Goal: Communication & Community: Answer question/provide support

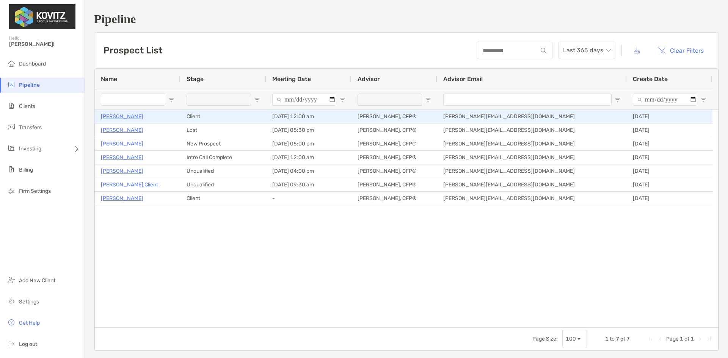
drag, startPoint x: 121, startPoint y: 117, endPoint x: 143, endPoint y: 138, distance: 31.1
click at [121, 117] on p "Jessica Iverson" at bounding box center [122, 116] width 42 height 9
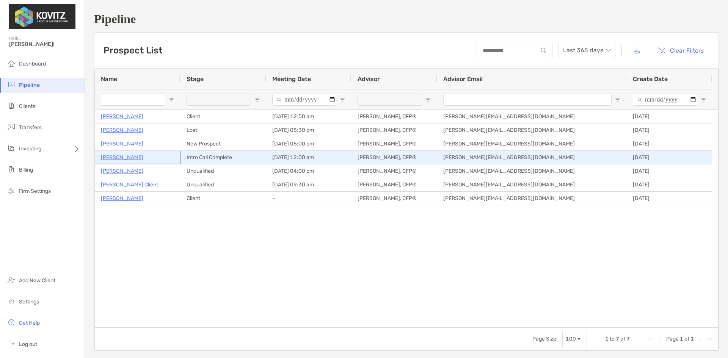
click at [117, 157] on p "[PERSON_NAME]" at bounding box center [122, 157] width 42 height 9
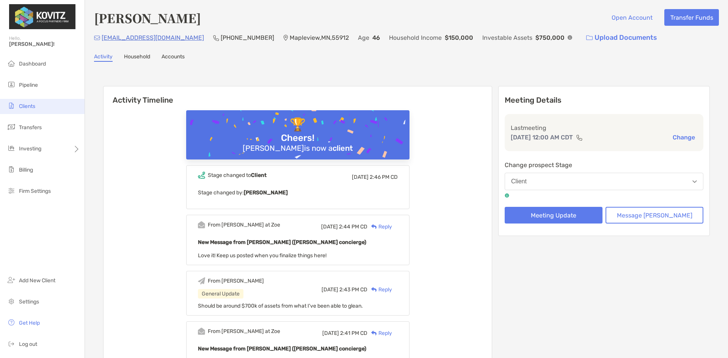
click at [27, 109] on span "Clients" at bounding box center [27, 106] width 16 height 6
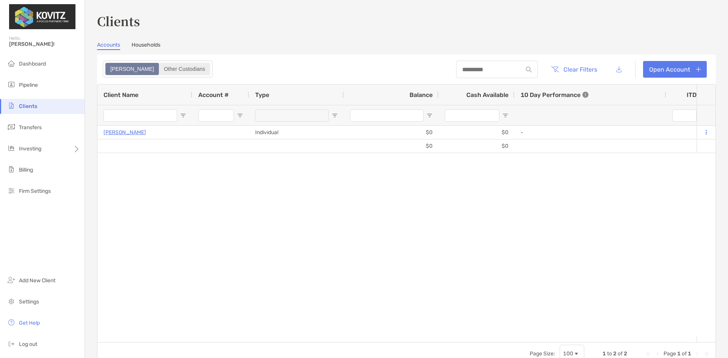
click at [160, 70] on div "Other Custodians" at bounding box center [185, 69] width 50 height 11
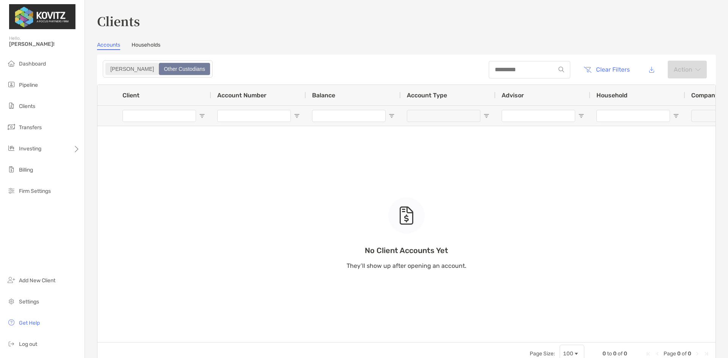
click at [115, 73] on div "Zoe" at bounding box center [132, 69] width 52 height 11
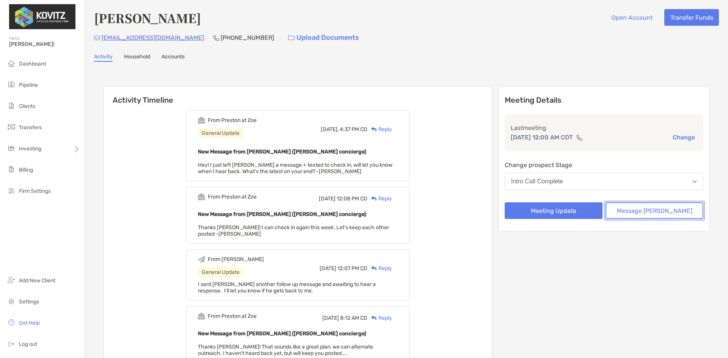
click at [643, 213] on button "Message [PERSON_NAME]" at bounding box center [655, 210] width 98 height 17
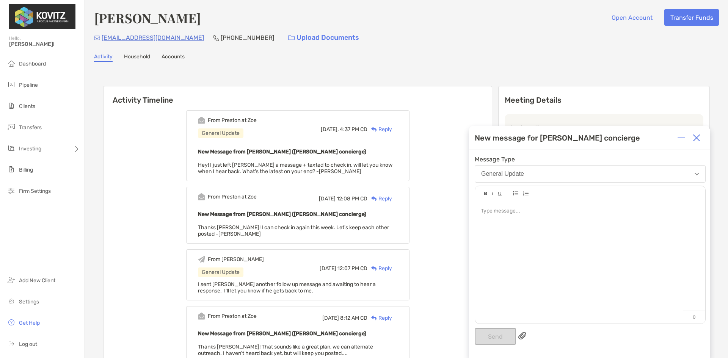
click at [498, 216] on div at bounding box center [590, 258] width 230 height 115
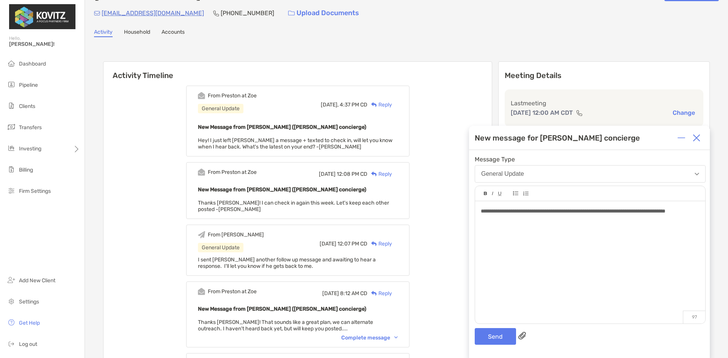
scroll to position [38, 0]
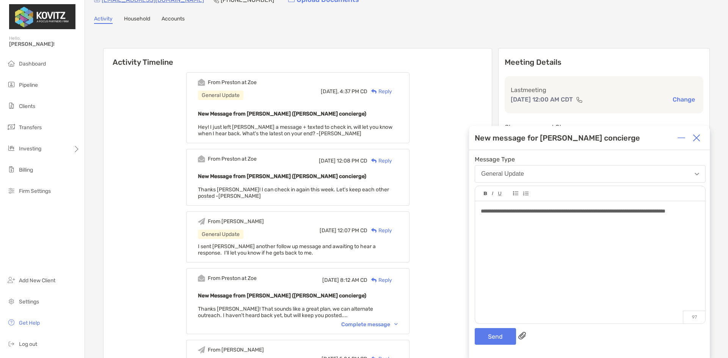
drag, startPoint x: 529, startPoint y: 218, endPoint x: 574, endPoint y: 271, distance: 69.7
click at [529, 215] on div "**********" at bounding box center [590, 211] width 218 height 8
drag, startPoint x: 522, startPoint y: 228, endPoint x: 535, endPoint y: 232, distance: 13.6
click at [522, 228] on div "**********" at bounding box center [590, 258] width 230 height 115
click at [497, 340] on button "Send" at bounding box center [495, 336] width 41 height 17
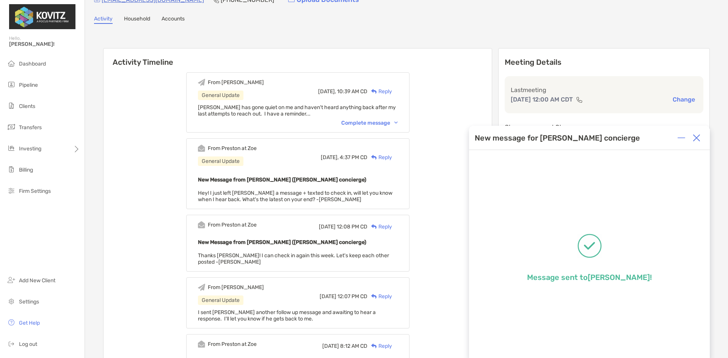
click at [381, 123] on div "Complete message" at bounding box center [369, 123] width 56 height 6
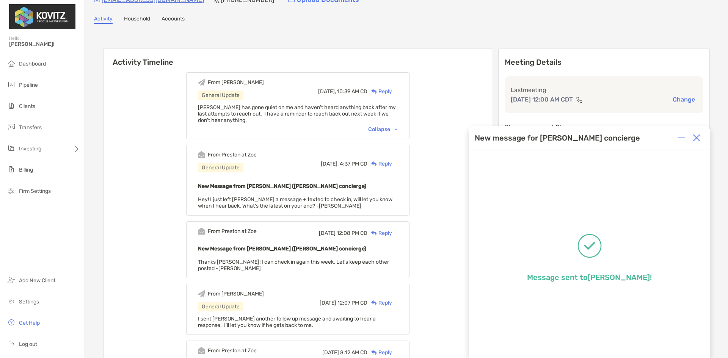
click at [700, 137] on img at bounding box center [697, 138] width 8 height 8
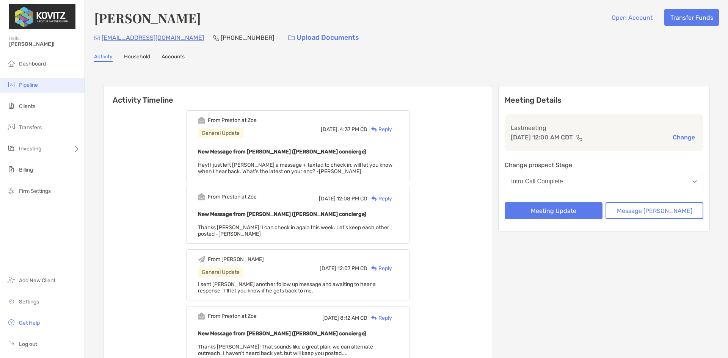
click at [27, 86] on span "Pipeline" at bounding box center [28, 85] width 19 height 6
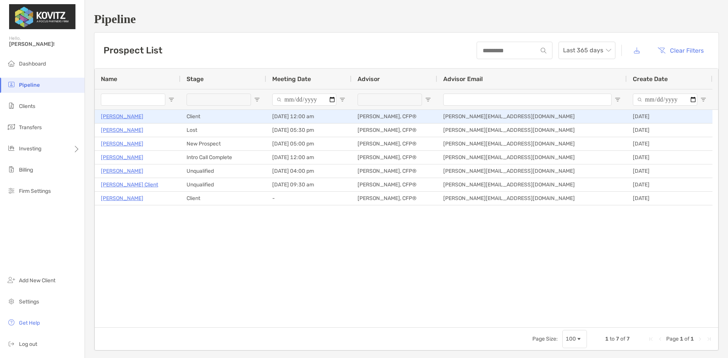
click at [120, 118] on p "[PERSON_NAME]" at bounding box center [122, 116] width 42 height 9
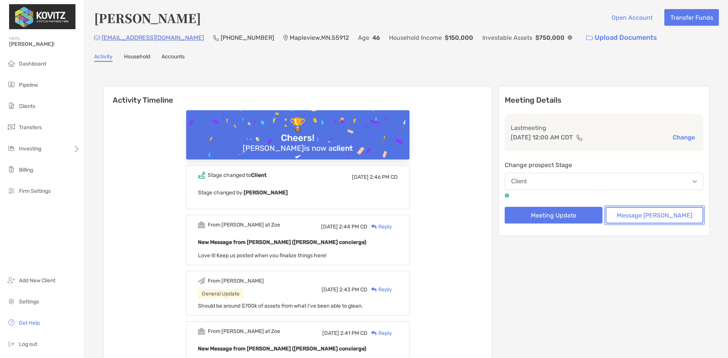
click at [653, 220] on button "Message [PERSON_NAME]" at bounding box center [655, 215] width 98 height 17
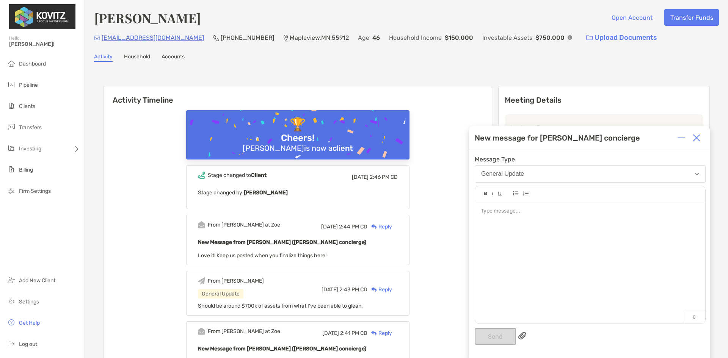
click at [565, 228] on div at bounding box center [590, 258] width 230 height 115
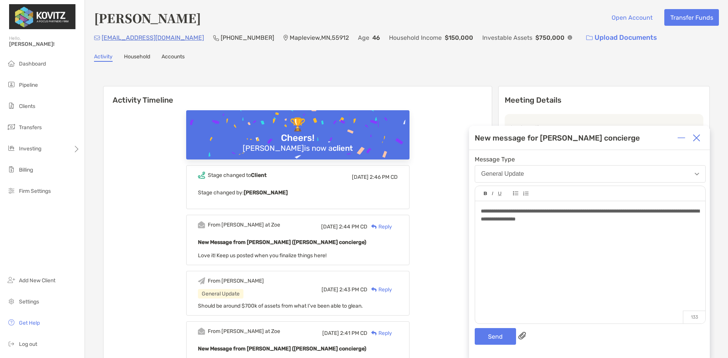
click at [537, 219] on span "**********" at bounding box center [590, 215] width 218 height 13
click at [495, 339] on button "Send" at bounding box center [495, 336] width 41 height 17
